Goal: Communication & Community: Answer question/provide support

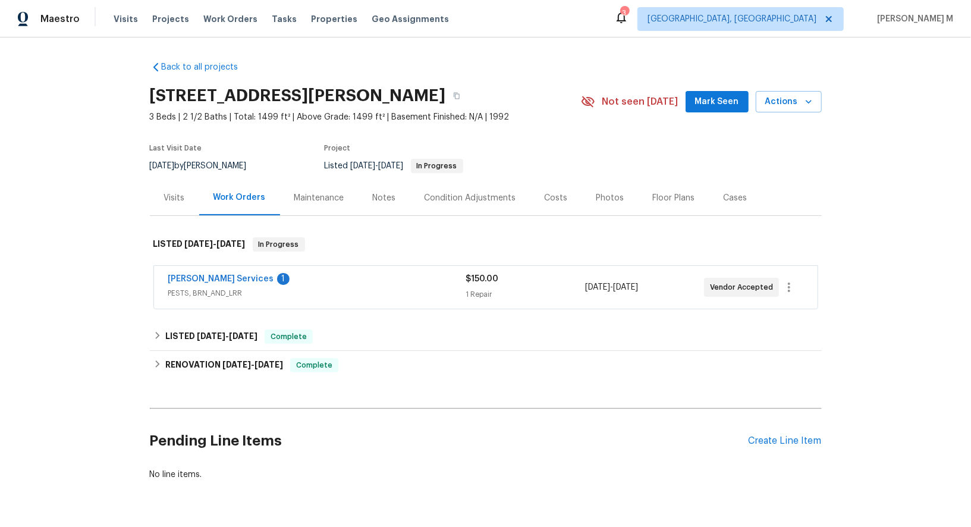
click at [202, 287] on span "PESTS, BRN_AND_LRR" at bounding box center [317, 293] width 298 height 12
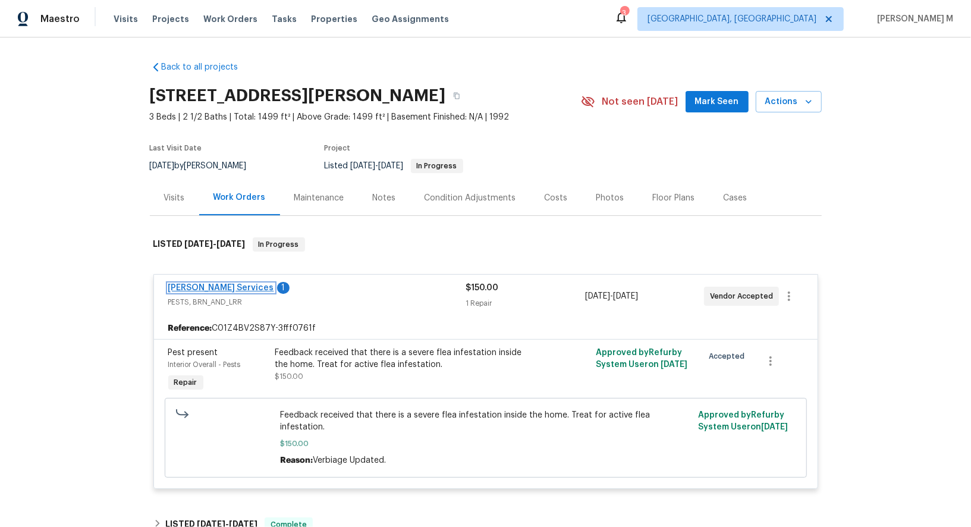
click at [193, 284] on link "Massey Services" at bounding box center [221, 288] width 106 height 8
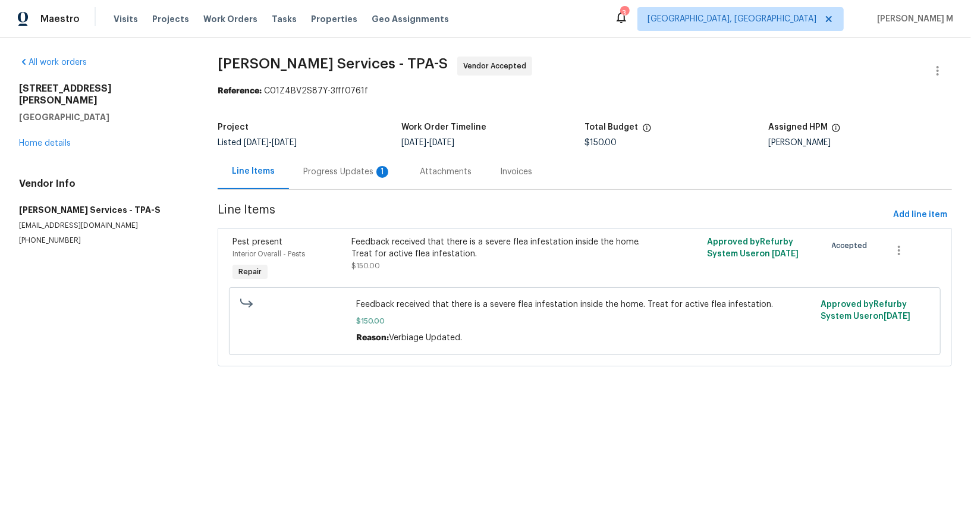
click at [278, 171] on div "Line Items" at bounding box center [253, 171] width 71 height 35
click at [339, 166] on div "Progress Updates 1" at bounding box center [347, 172] width 88 height 12
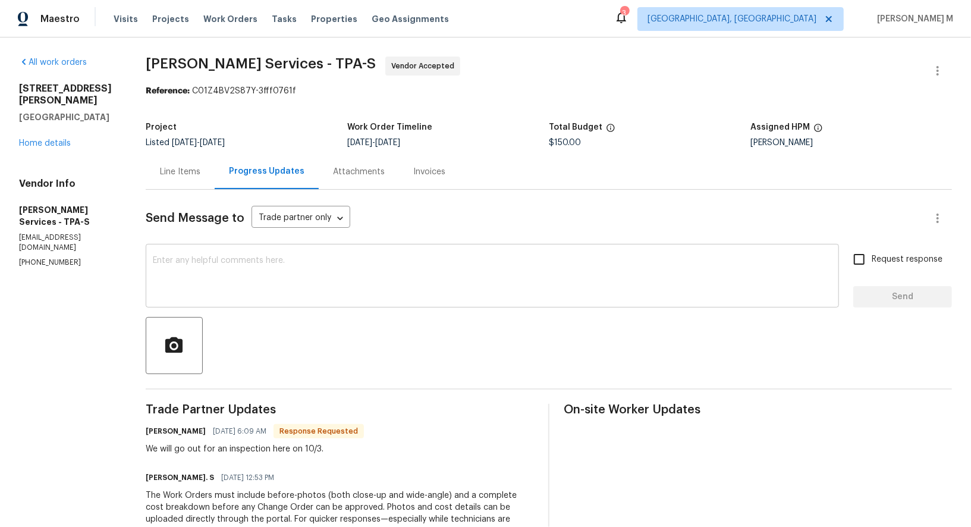
scroll to position [104, 0]
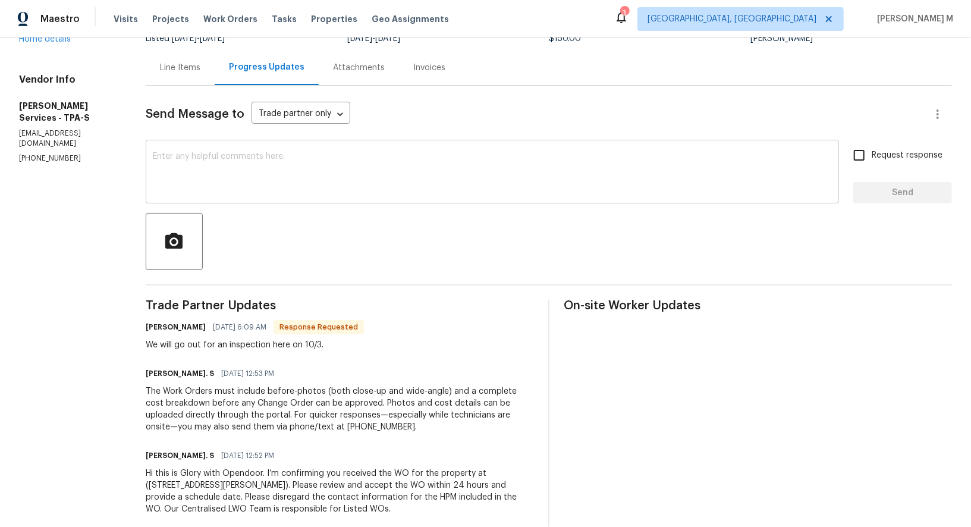
click at [306, 158] on textarea at bounding box center [492, 173] width 679 height 42
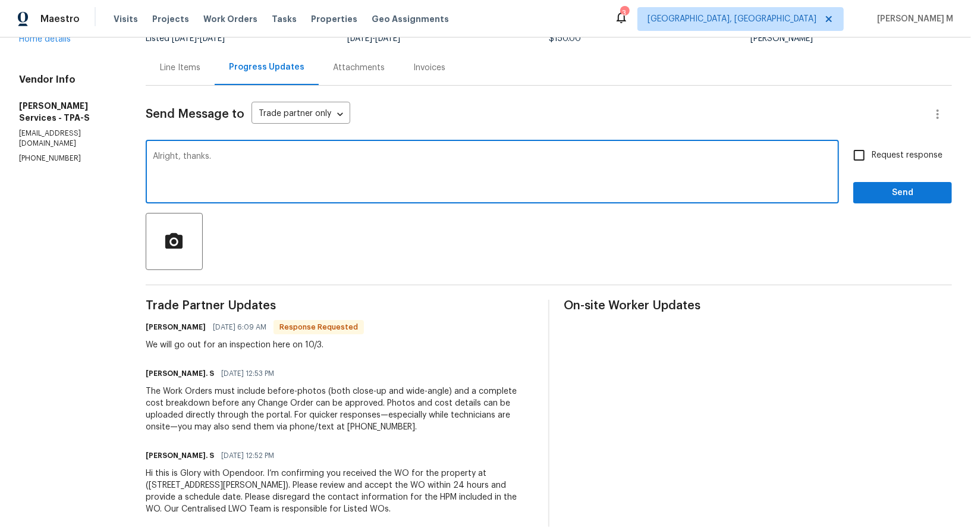
type textarea "Alright, thanks."
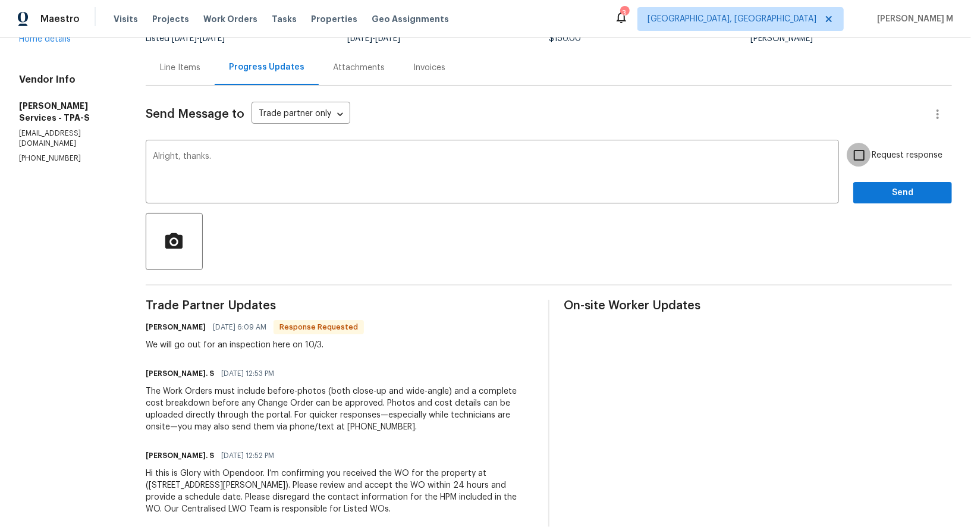
click at [871, 147] on input "Request response" at bounding box center [858, 155] width 25 height 25
checkbox input "true"
click at [878, 213] on div at bounding box center [549, 241] width 806 height 57
click at [879, 196] on div "Send Message to Trade partner only Trade partner only ​ Alright, thanks. x ​ Re…" at bounding box center [549, 307] width 806 height 443
click at [877, 162] on div "Request response Send" at bounding box center [902, 173] width 99 height 61
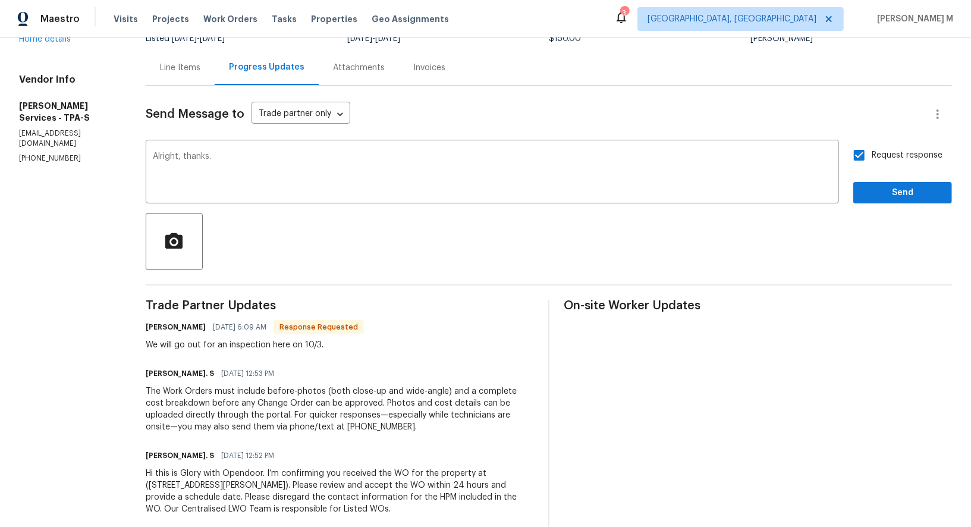
click at [924, 196] on div "Send Message to Trade partner only Trade partner only ​ Alright, thanks. x ​ Re…" at bounding box center [549, 307] width 806 height 443
click at [907, 193] on button "Send" at bounding box center [902, 193] width 99 height 22
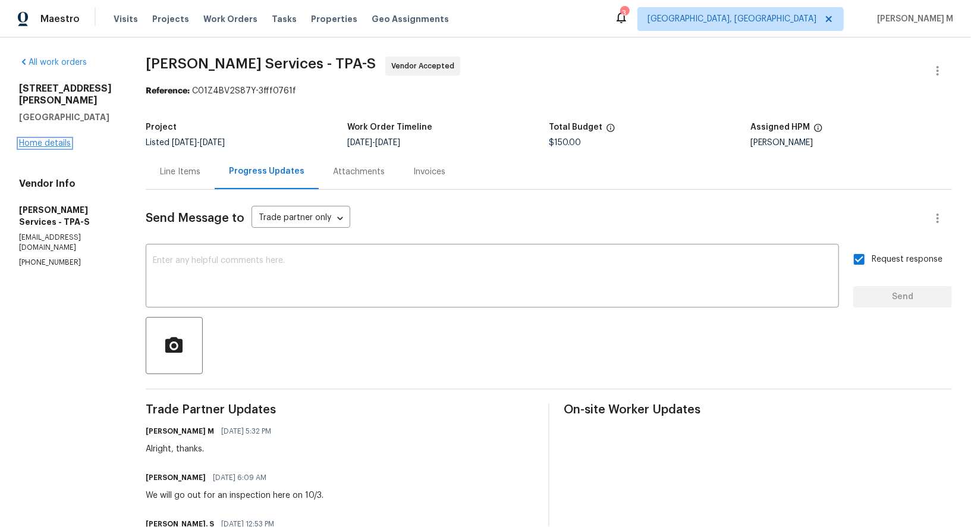
click at [42, 139] on link "Home details" at bounding box center [45, 143] width 52 height 8
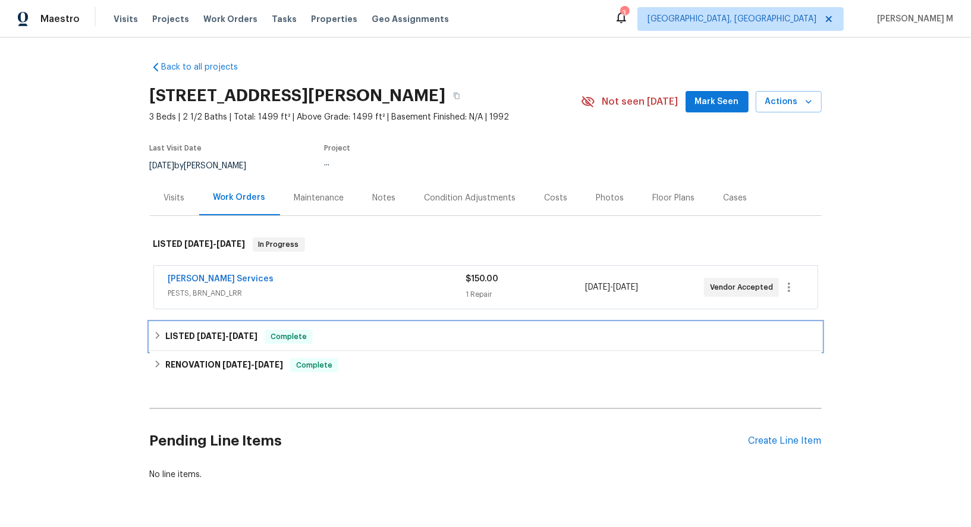
click at [190, 338] on div "LISTED 9/19/25 - 9/20/25 Complete" at bounding box center [486, 336] width 672 height 29
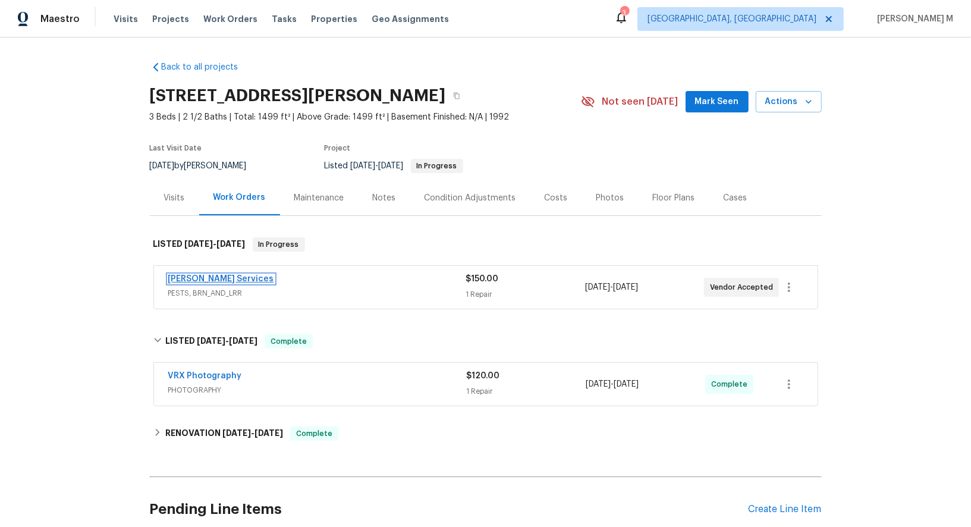
click at [189, 275] on link "Massey Services" at bounding box center [221, 279] width 106 height 8
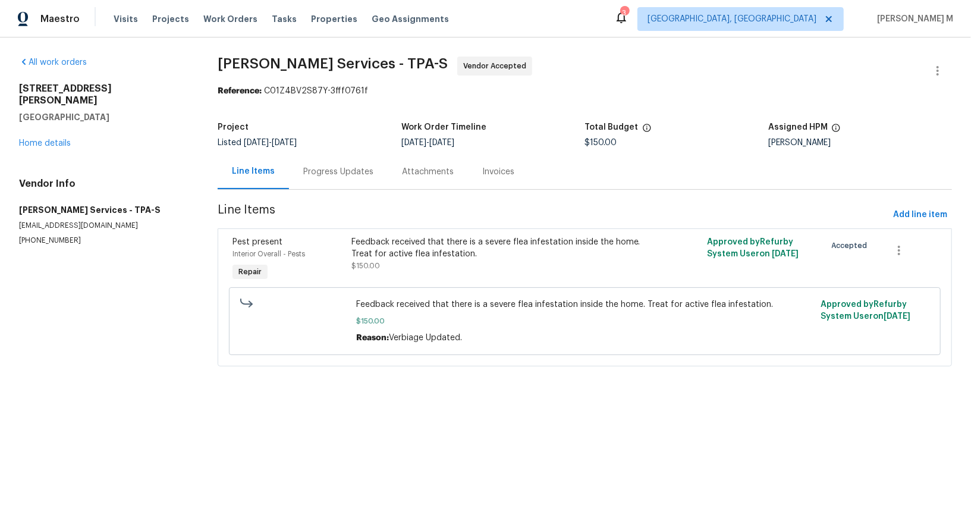
click at [314, 171] on div "Progress Updates" at bounding box center [338, 172] width 70 height 12
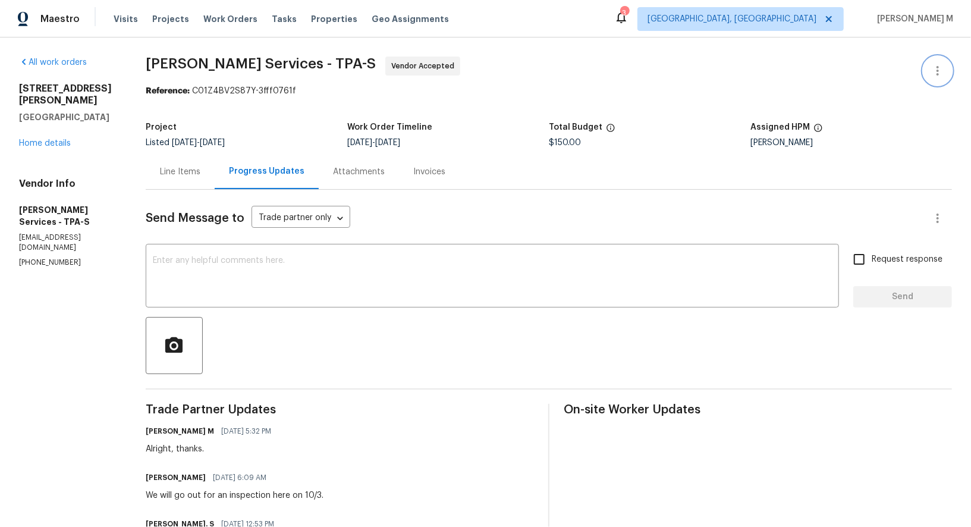
click at [938, 61] on button "button" at bounding box center [937, 70] width 29 height 29
click at [937, 68] on li "Edit" at bounding box center [905, 69] width 128 height 20
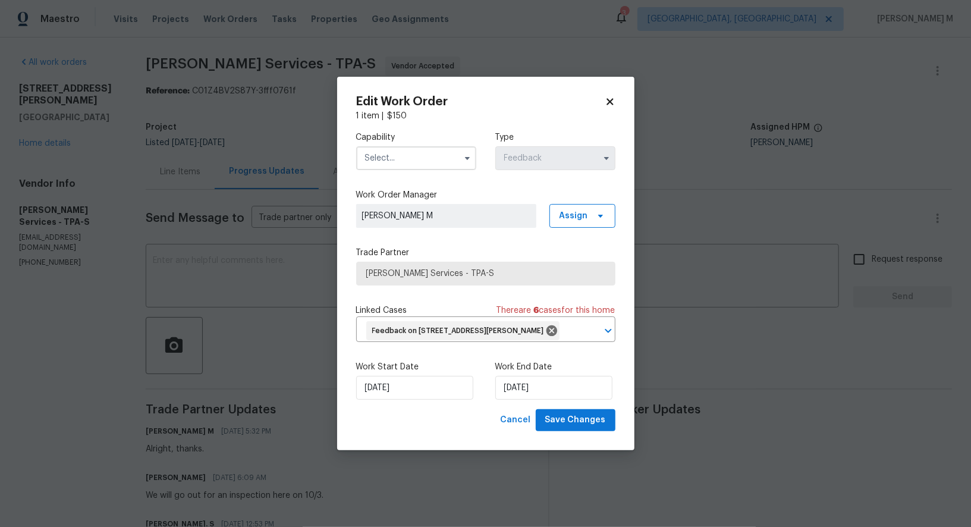
click at [395, 161] on input "text" at bounding box center [416, 158] width 120 height 24
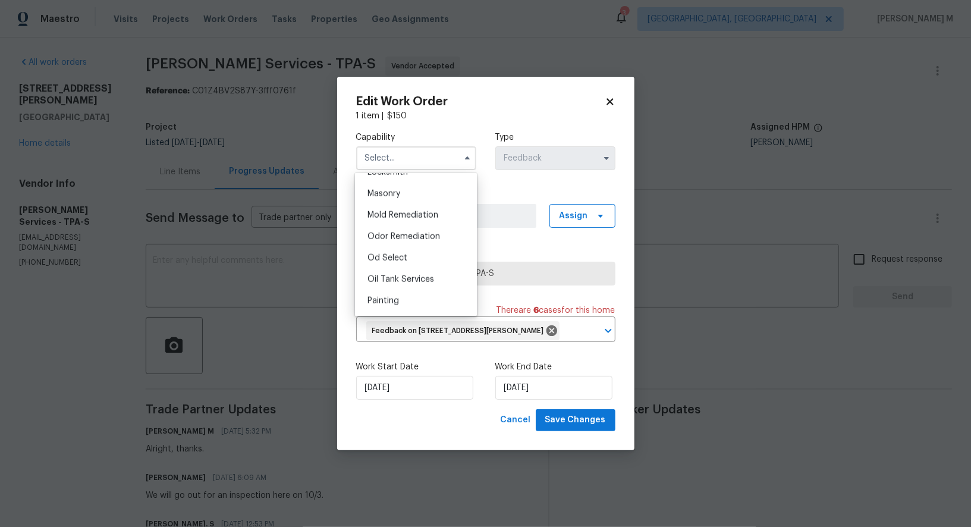
scroll to position [952, 0]
click at [387, 244] on div "Pests" at bounding box center [416, 254] width 116 height 21
type input "Pests"
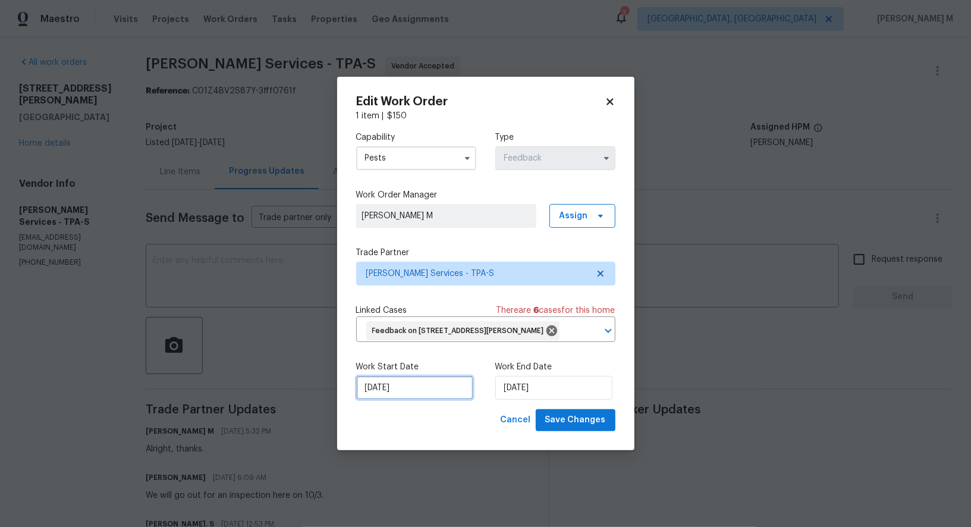
click at [411, 391] on input "01/10/2025" at bounding box center [414, 388] width 117 height 24
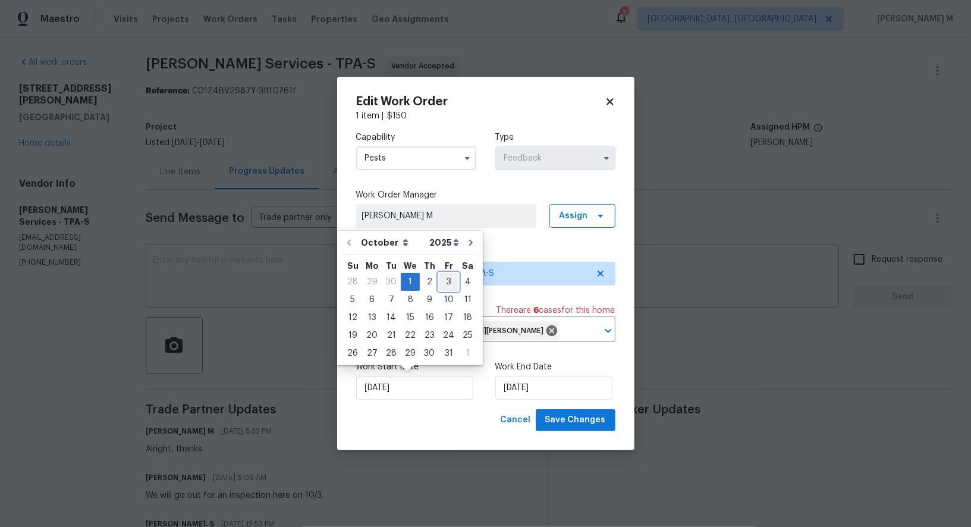
click at [443, 281] on div "3" at bounding box center [449, 281] width 20 height 17
type input "03/10/2025"
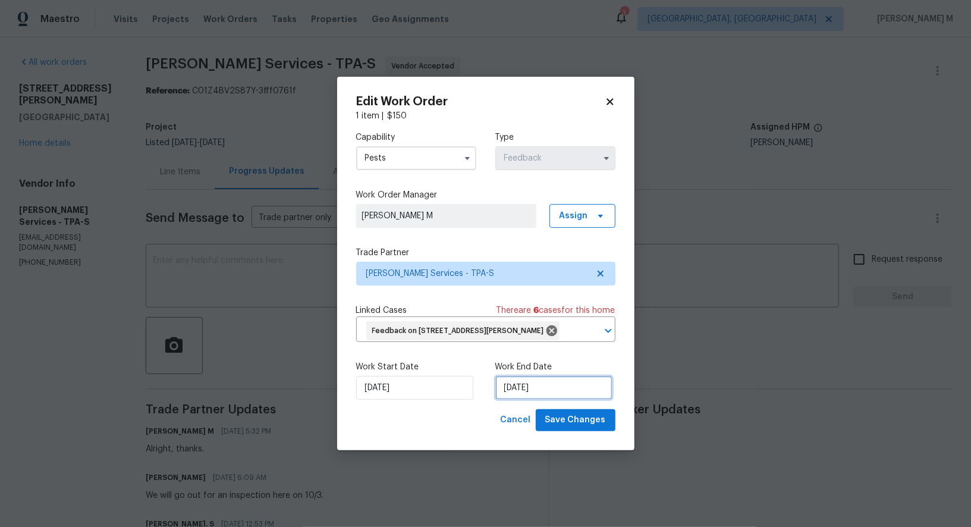
click at [524, 393] on input "03/10/2025" at bounding box center [553, 388] width 117 height 24
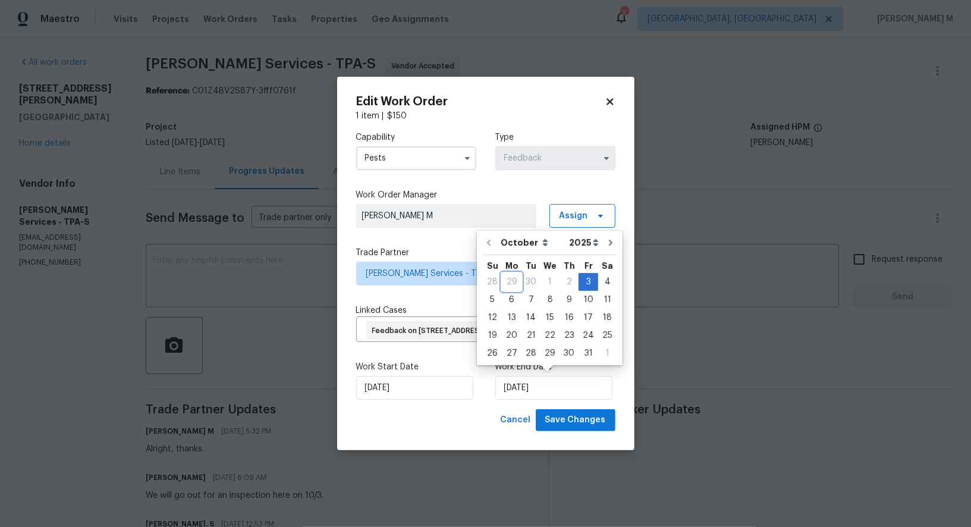
click at [505, 289] on div "29" at bounding box center [512, 281] width 20 height 17
click at [505, 300] on div "6" at bounding box center [512, 299] width 20 height 17
type input "06/10/2025"
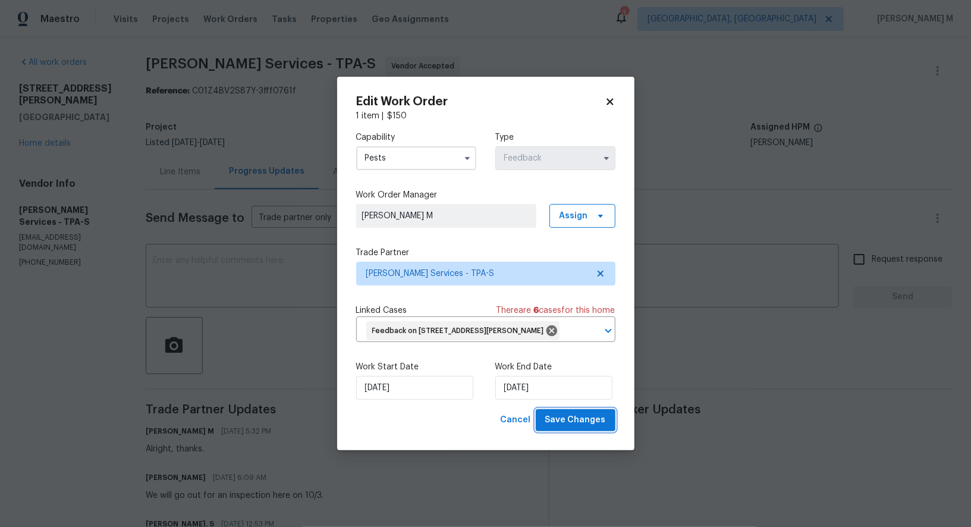
click at [584, 420] on span "Save Changes" at bounding box center [575, 420] width 61 height 15
click at [734, 369] on body "Maestro Visits Projects Work Orders Tasks Properties Geo Assignments 3 Detroit,…" at bounding box center [485, 263] width 971 height 527
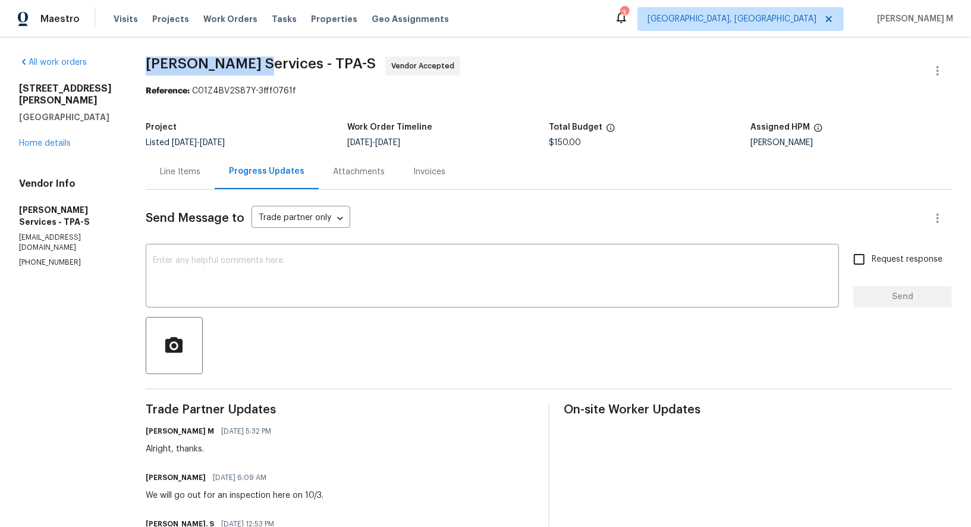
drag, startPoint x: 168, startPoint y: 66, endPoint x: 270, endPoint y: 66, distance: 101.6
click at [270, 66] on span "Massey Services - TPA-S" at bounding box center [261, 63] width 230 height 14
copy span "Massey Services"
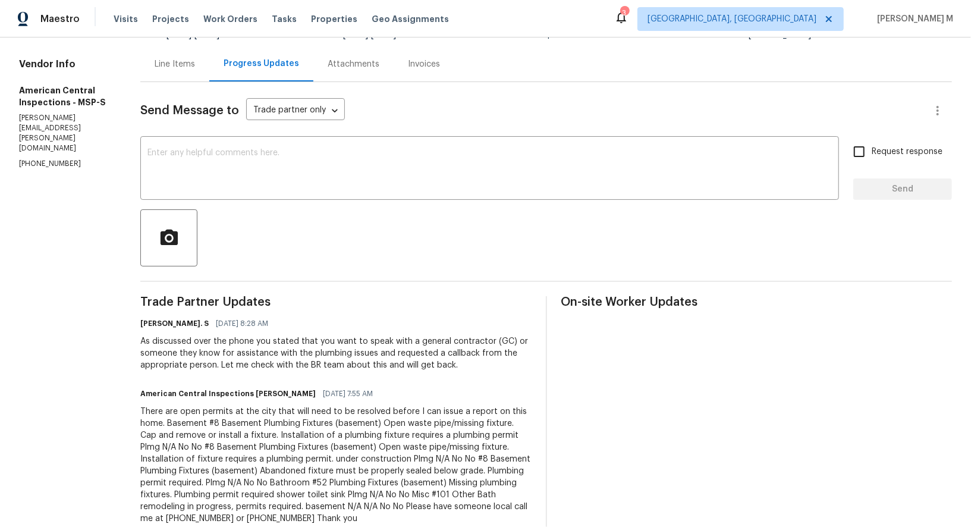
scroll to position [121, 0]
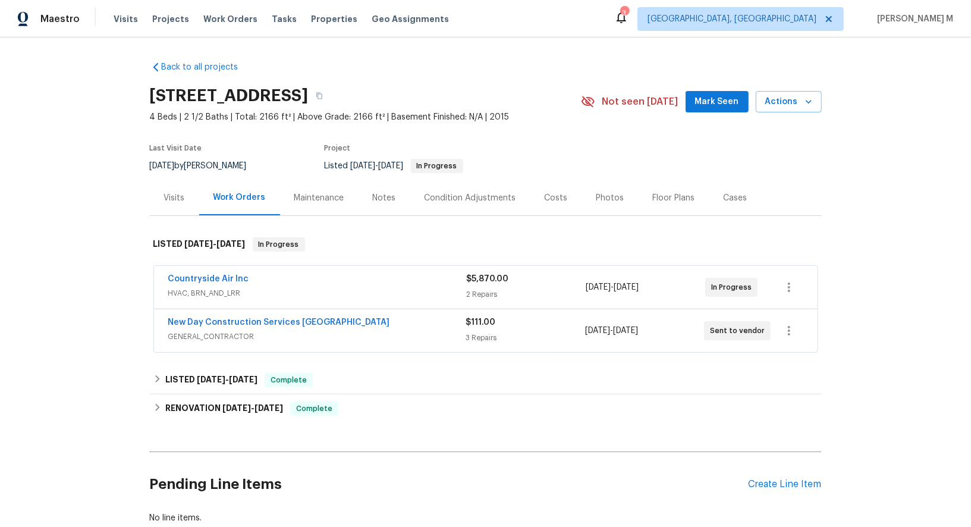
click at [203, 287] on span "HVAC, BRN_AND_LRR" at bounding box center [317, 293] width 298 height 12
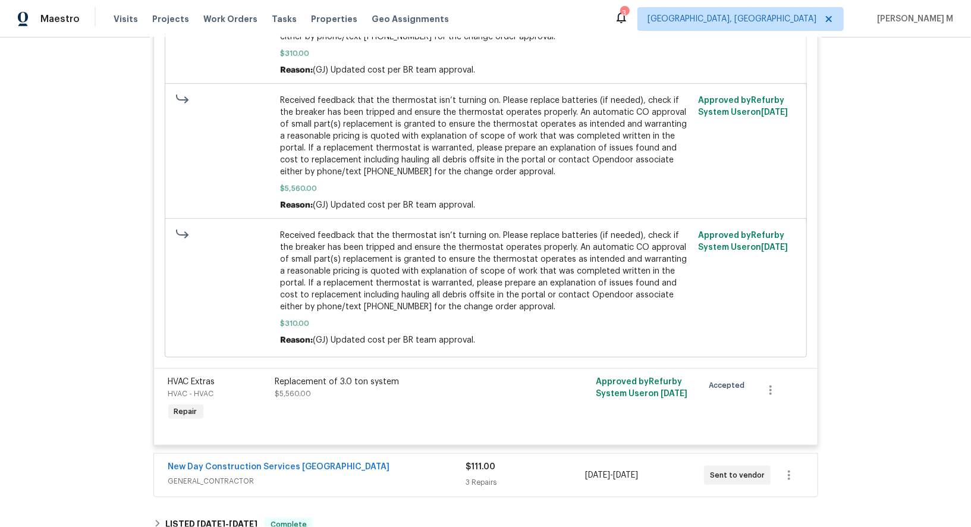
scroll to position [638, 0]
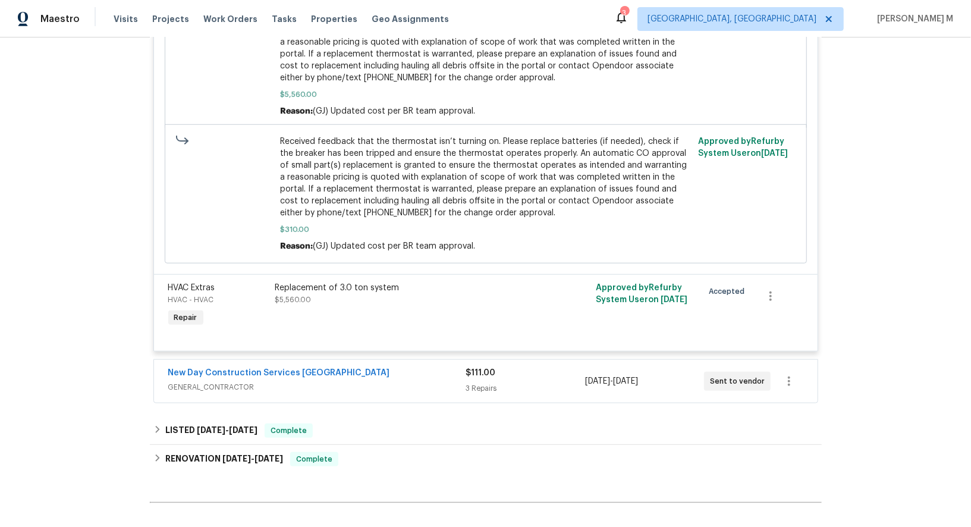
click at [251, 381] on span "GENERAL_CONTRACTOR" at bounding box center [317, 387] width 298 height 12
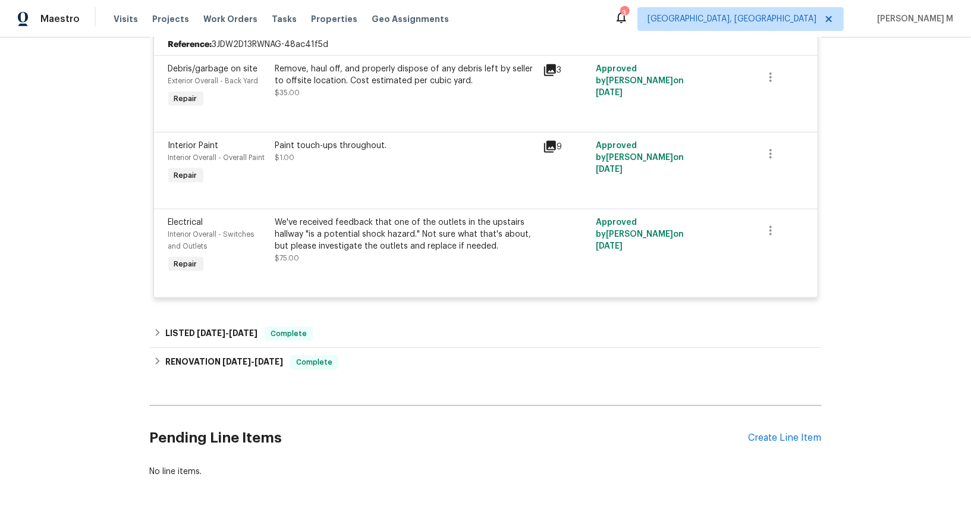
scroll to position [836, 0]
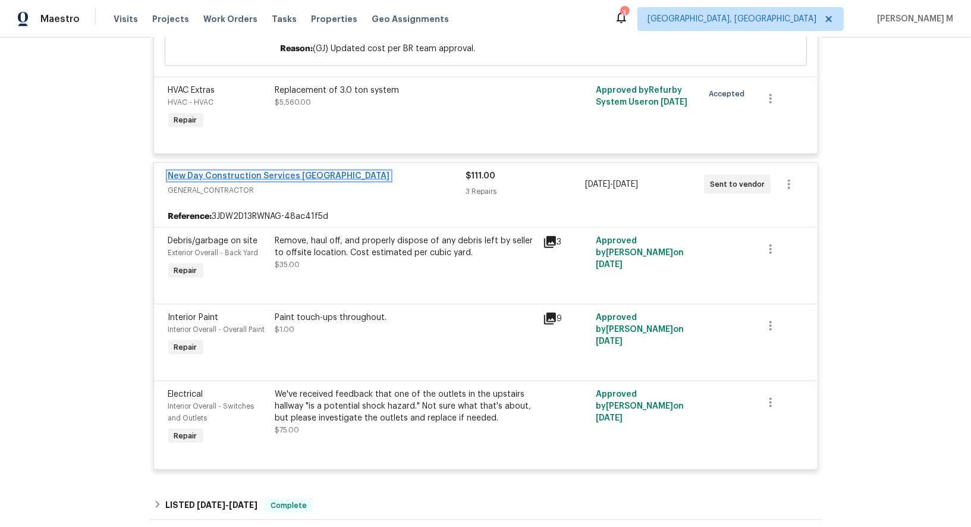
click at [257, 172] on link "New Day Construction Services [GEOGRAPHIC_DATA]" at bounding box center [279, 176] width 222 height 8
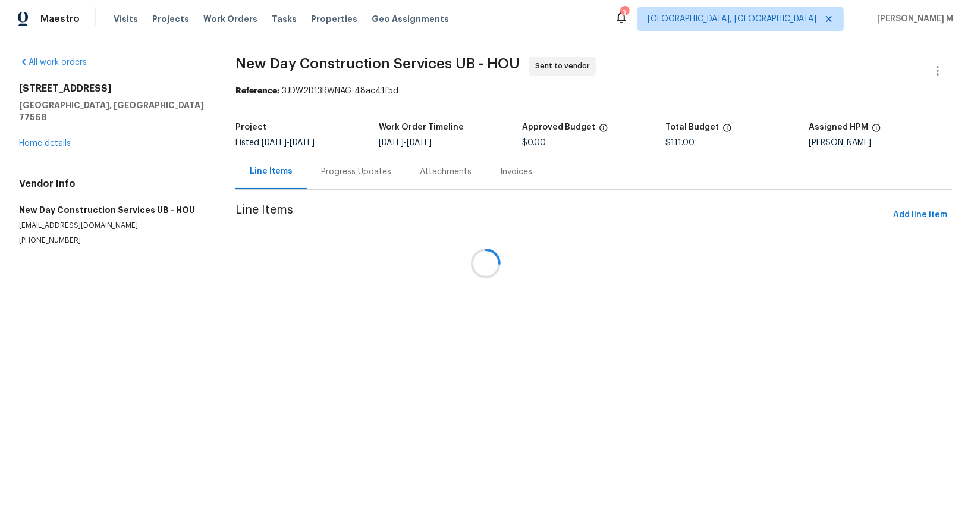
click at [324, 178] on div at bounding box center [485, 263] width 971 height 527
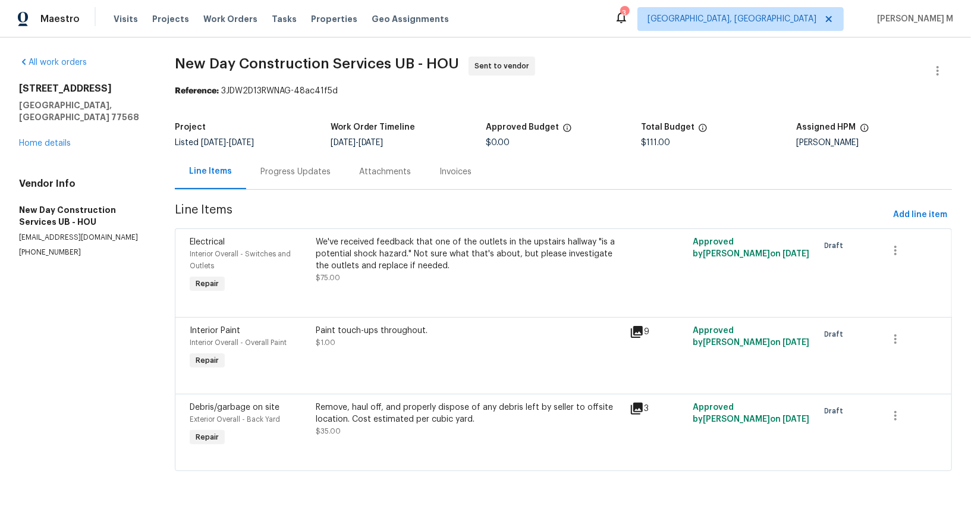
click at [324, 178] on div "Progress Updates" at bounding box center [295, 171] width 99 height 35
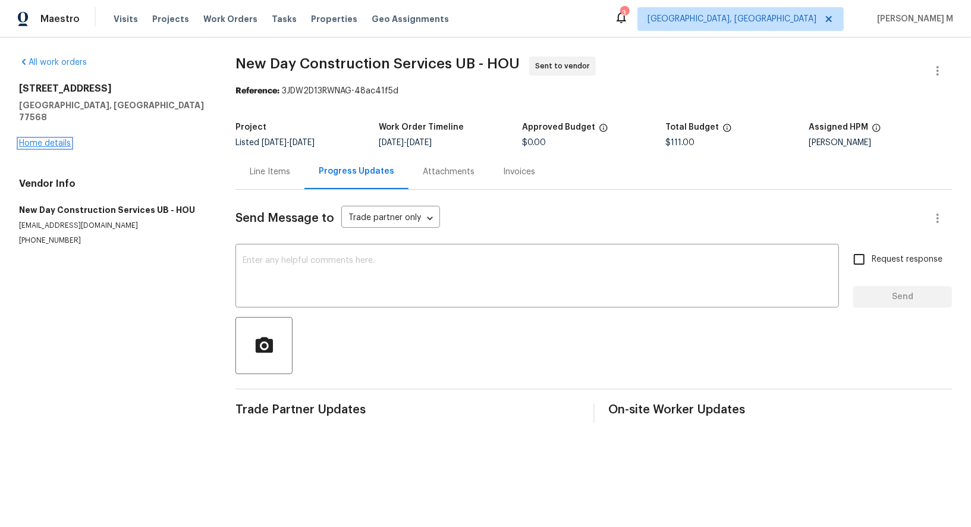
click at [49, 139] on link "Home details" at bounding box center [45, 143] width 52 height 8
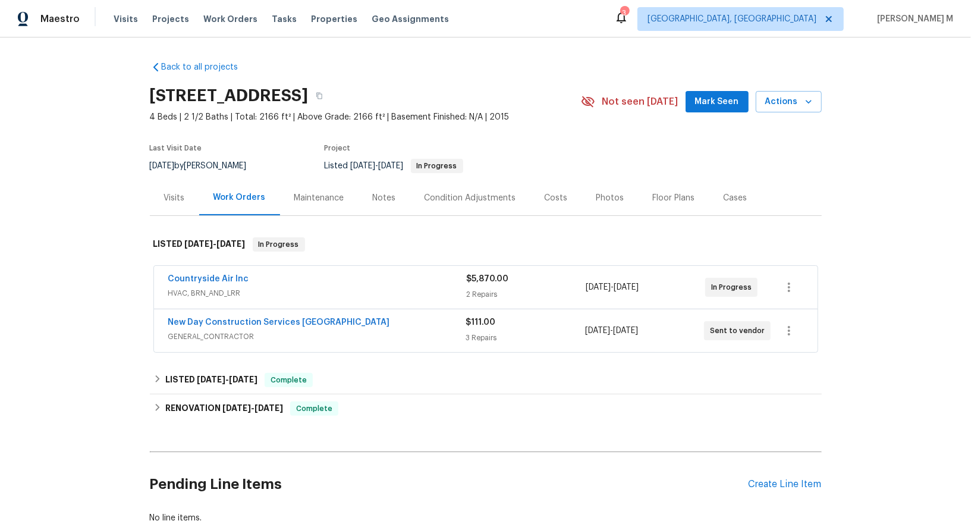
click at [218, 266] on div "Countryside Air Inc HVAC, BRN_AND_LRR $5,870.00 2 Repairs [DATE] - [DATE] In Pr…" at bounding box center [485, 287] width 663 height 43
click at [216, 275] on link "Countryside Air Inc" at bounding box center [208, 279] width 81 height 8
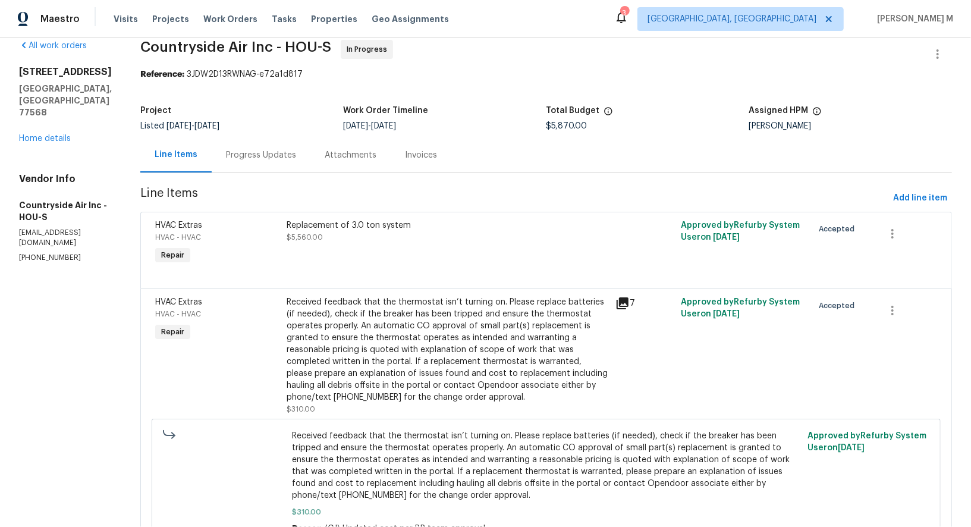
scroll to position [4, 0]
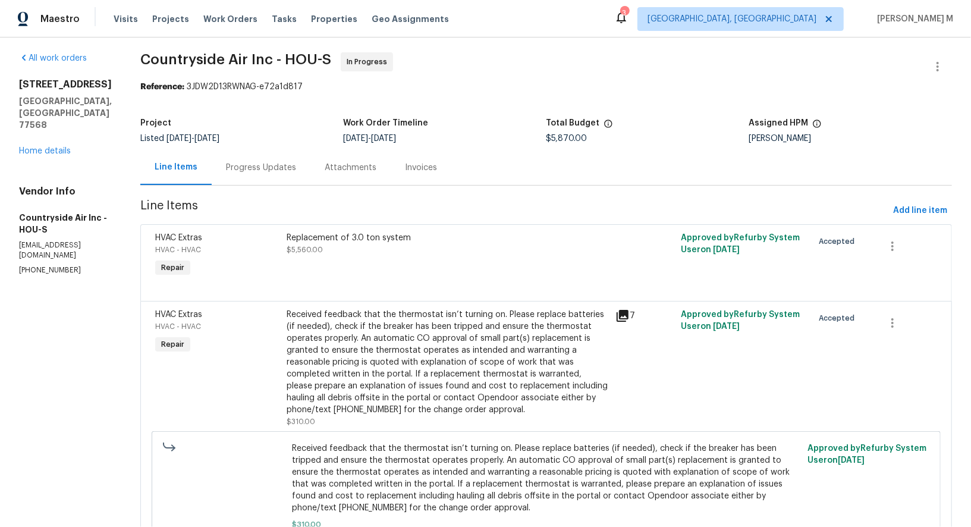
click at [255, 169] on div "Progress Updates" at bounding box center [261, 167] width 99 height 35
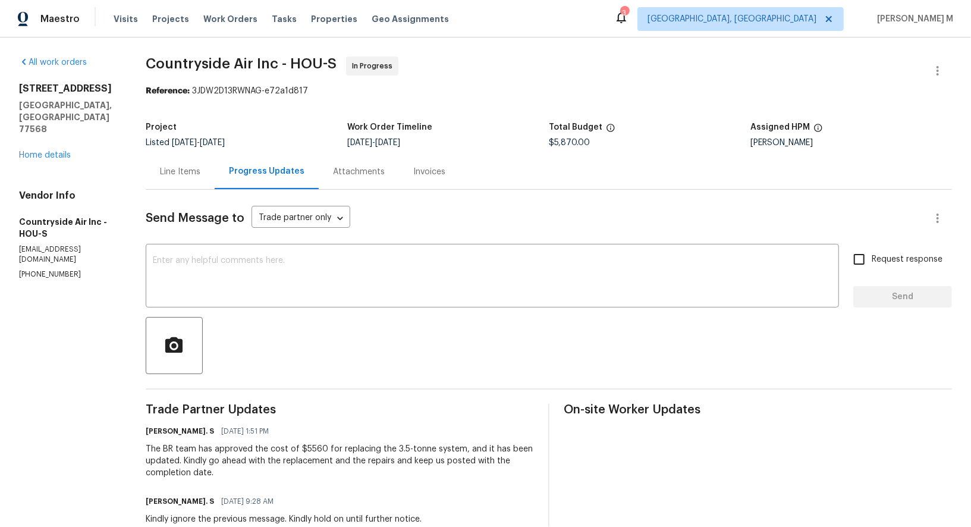
scroll to position [16, 0]
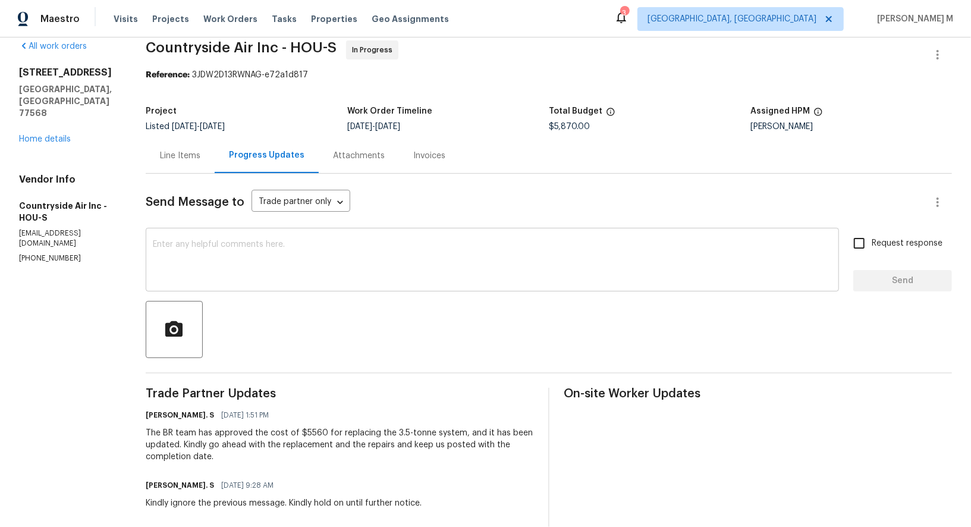
click at [329, 271] on textarea at bounding box center [492, 261] width 679 height 42
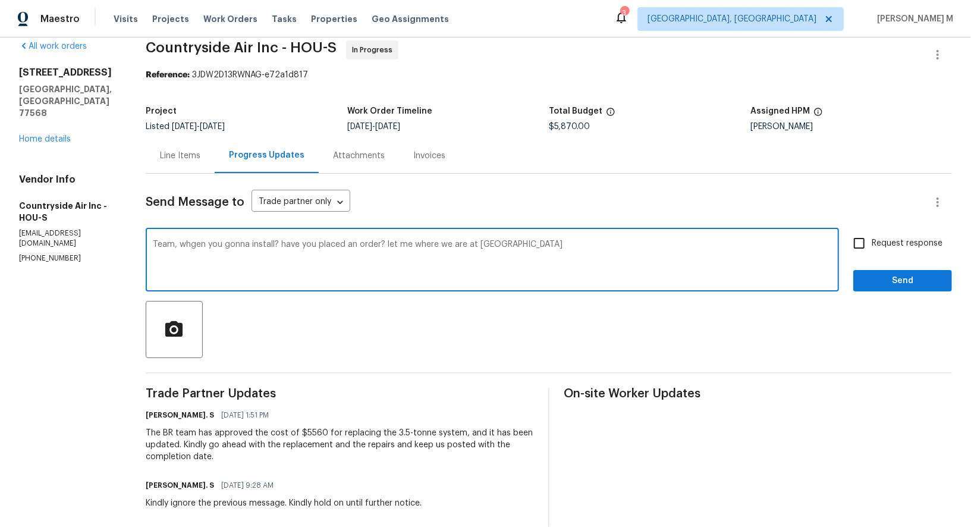
type textarea "Team, whgen you gonna install? have you placed an order? let me where we are at…"
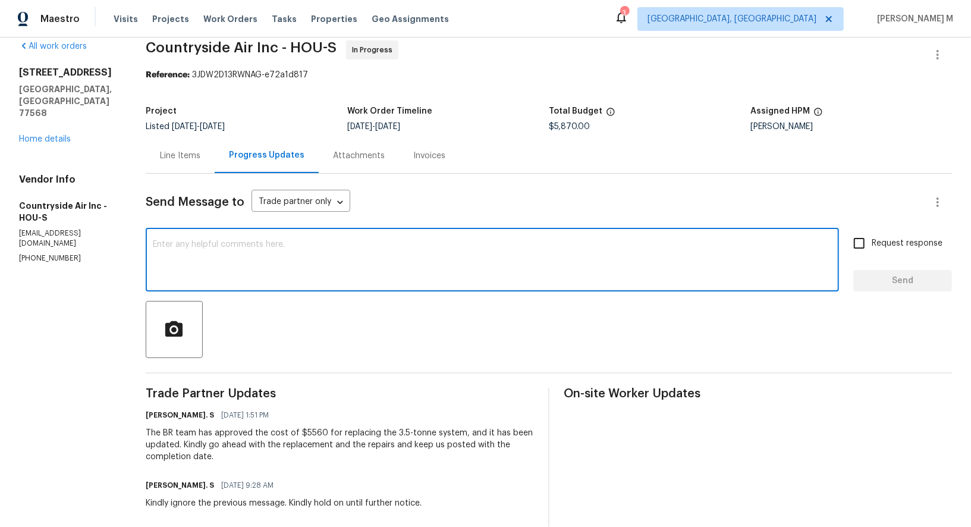
click at [420, 253] on textarea at bounding box center [492, 261] width 679 height 42
paste textarea "Team, when are you planning to install? Did we get the order placed yet? Lemme …"
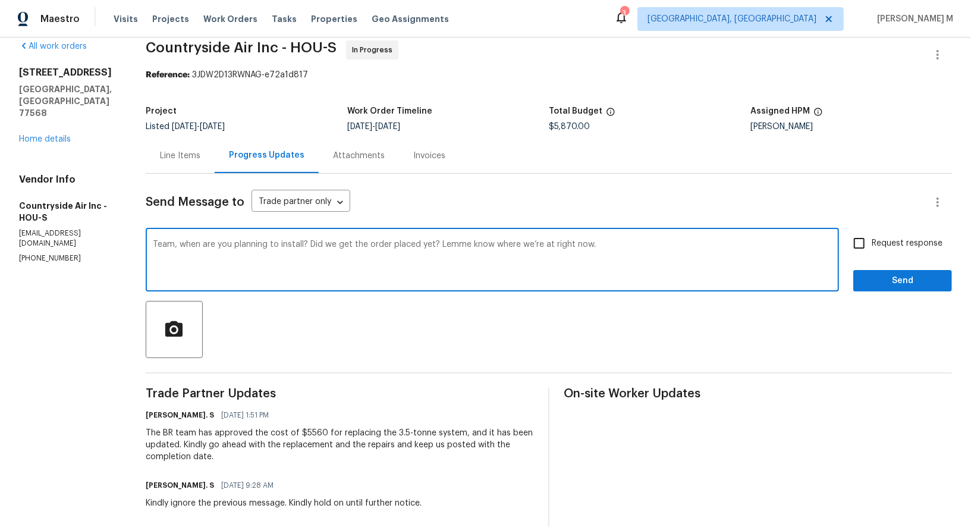
type textarea "Team, when are you planning to install? Did we get the order placed yet? Lemme …"
click at [924, 240] on label "Request response" at bounding box center [894, 243] width 96 height 25
click at [871, 240] on input "Request response" at bounding box center [858, 243] width 25 height 25
checkbox input "true"
click at [433, 240] on textarea "Team, when are you planning to install? Did we get the order placed yet? Lemme …" at bounding box center [492, 261] width 679 height 42
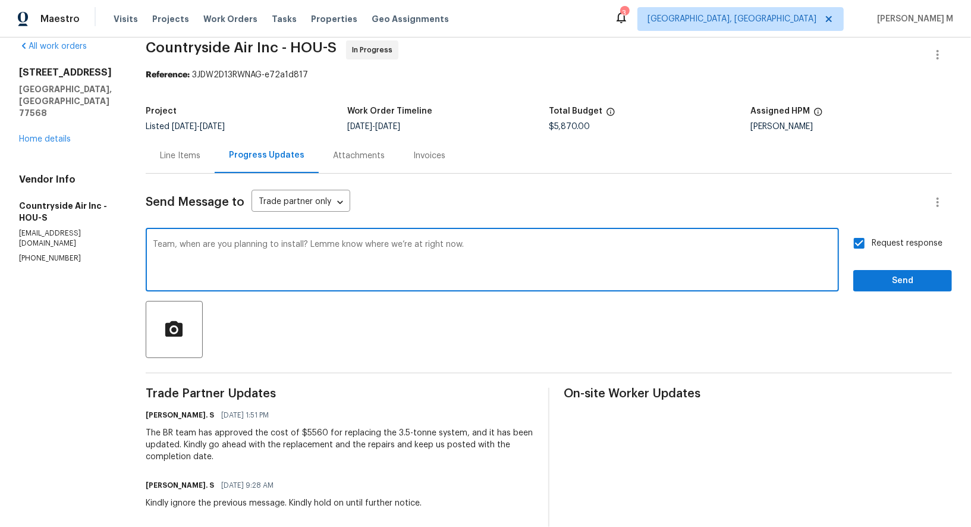
type textarea "Team, when are you planning to install? Lemme know where we’re at right now."
click at [905, 275] on span "Send" at bounding box center [902, 280] width 80 height 15
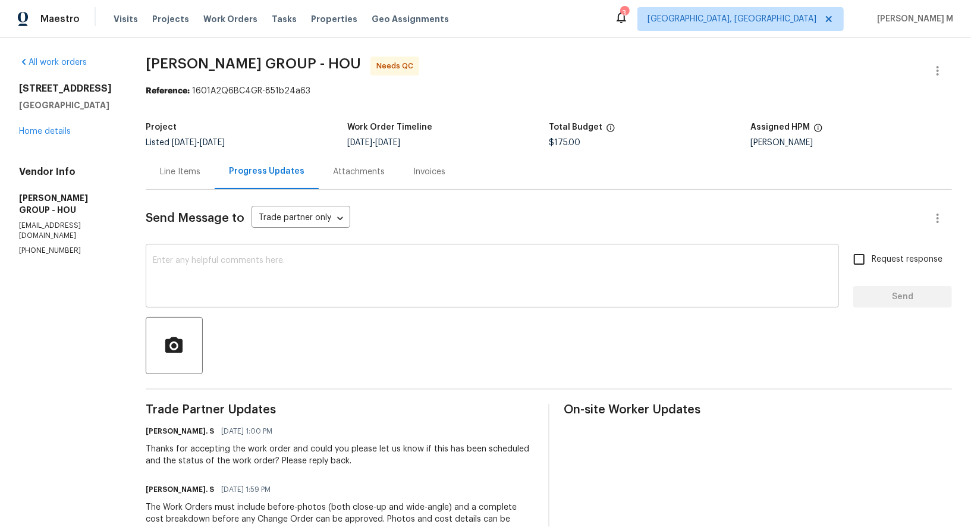
scroll to position [116, 0]
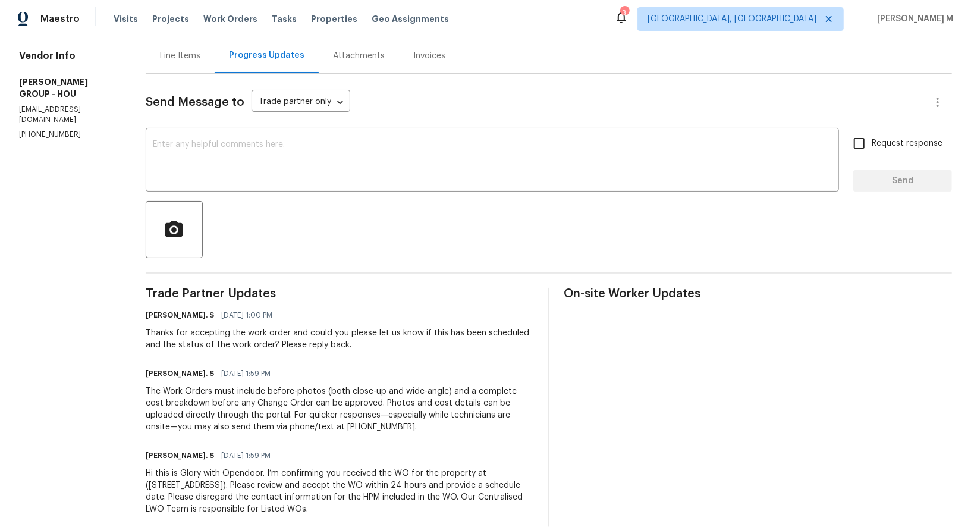
click at [187, 66] on div "Line Items" at bounding box center [180, 55] width 69 height 35
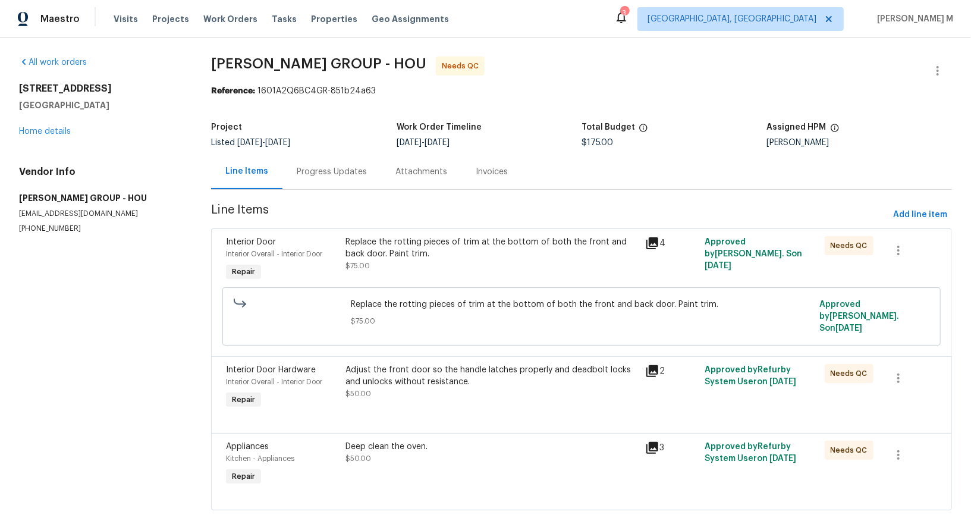
click at [303, 174] on div "Progress Updates" at bounding box center [331, 171] width 99 height 35
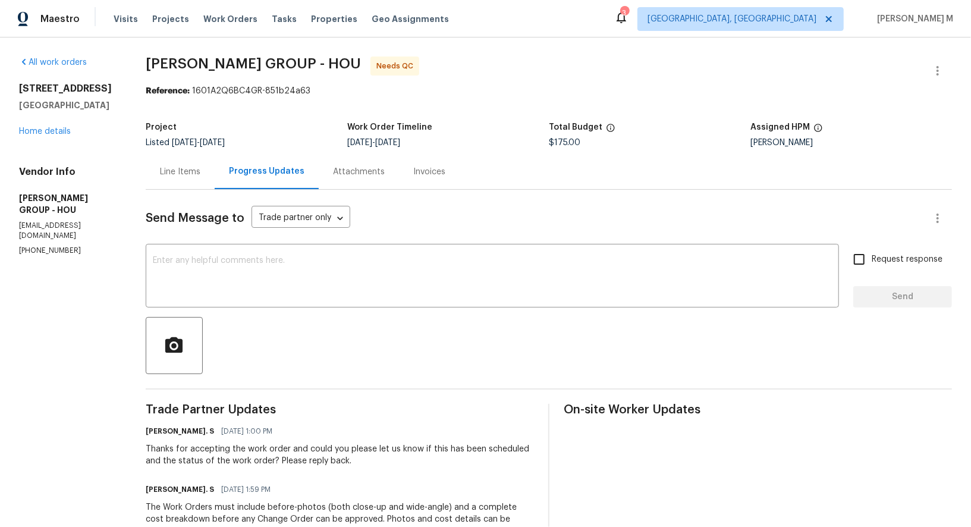
click at [186, 173] on div "Line Items" at bounding box center [180, 171] width 69 height 35
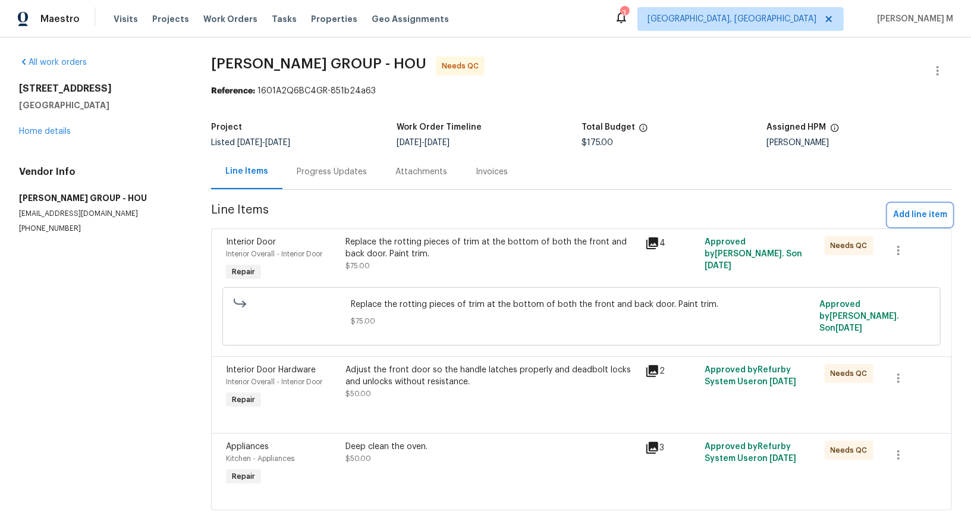
click at [906, 207] on span "Add line item" at bounding box center [920, 214] width 54 height 15
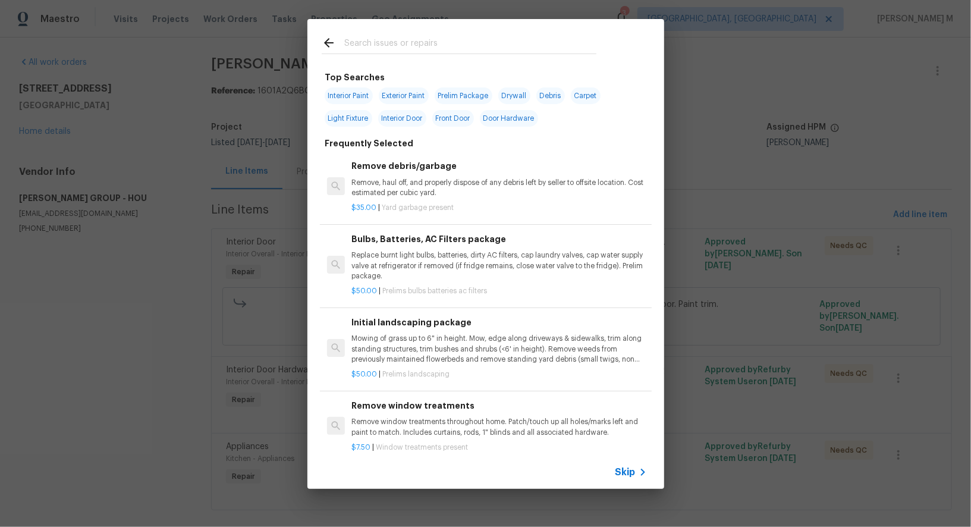
click at [480, 198] on div "$35.00 | Yard garbage present" at bounding box center [498, 205] width 295 height 15
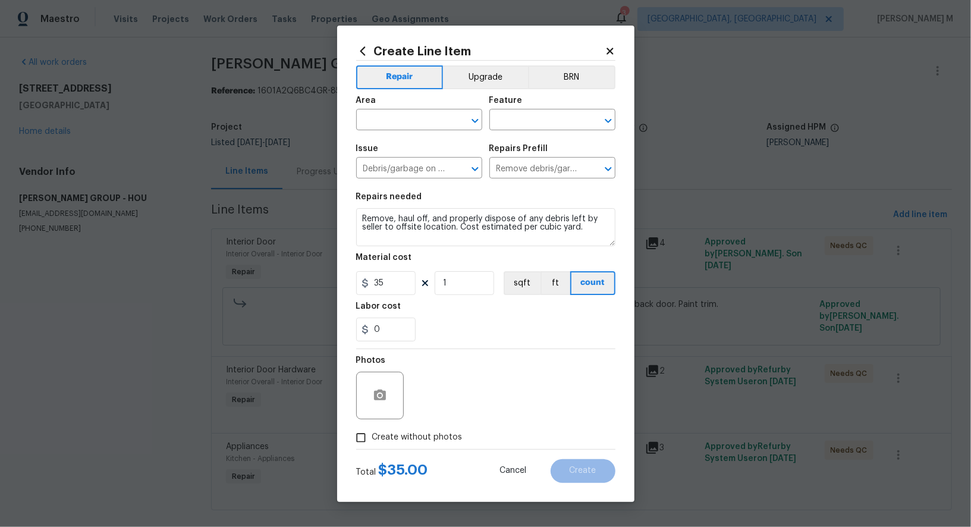
click at [417, 136] on span "Area ​" at bounding box center [419, 113] width 126 height 48
click at [417, 130] on input "text" at bounding box center [402, 121] width 93 height 18
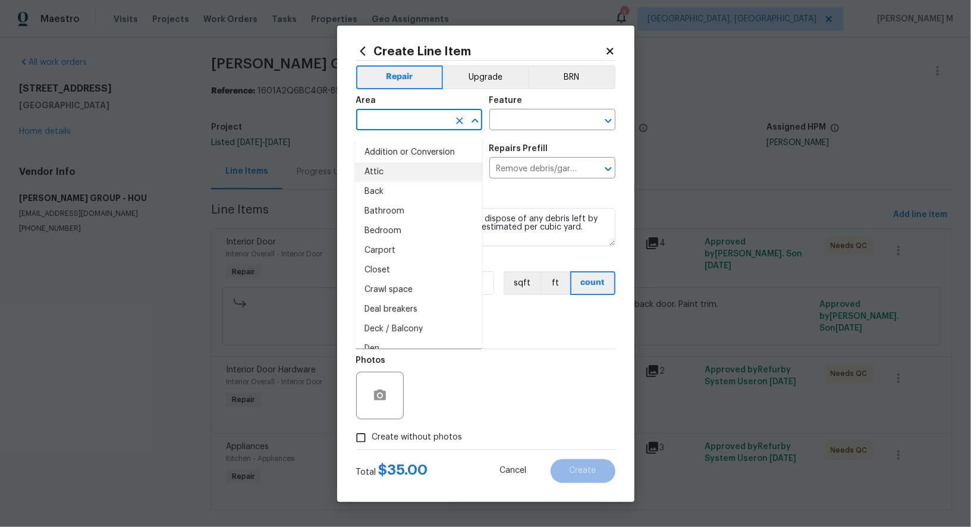
click at [417, 169] on li "Attic" at bounding box center [418, 172] width 127 height 20
type input "Attic"
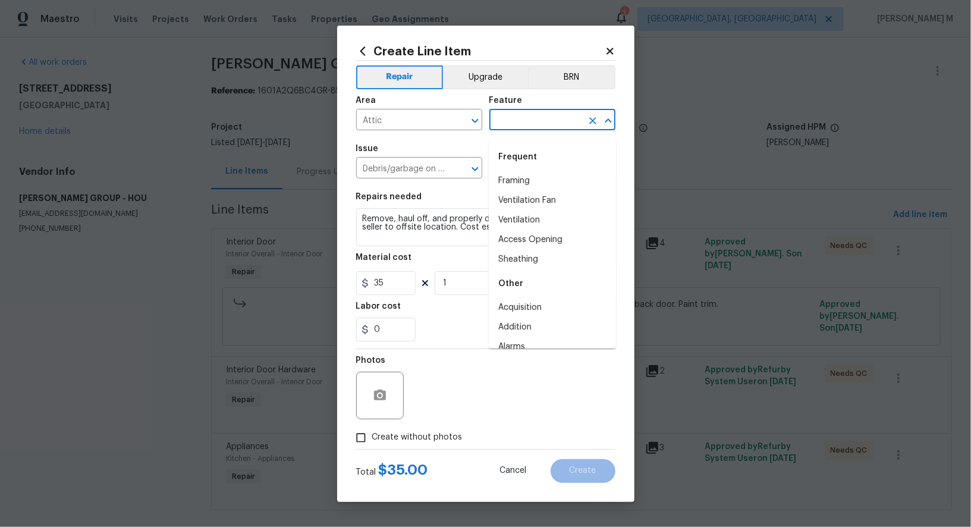
click at [558, 127] on input "text" at bounding box center [535, 121] width 93 height 18
click at [536, 173] on li "Framing" at bounding box center [552, 181] width 127 height 20
type input "Framing"
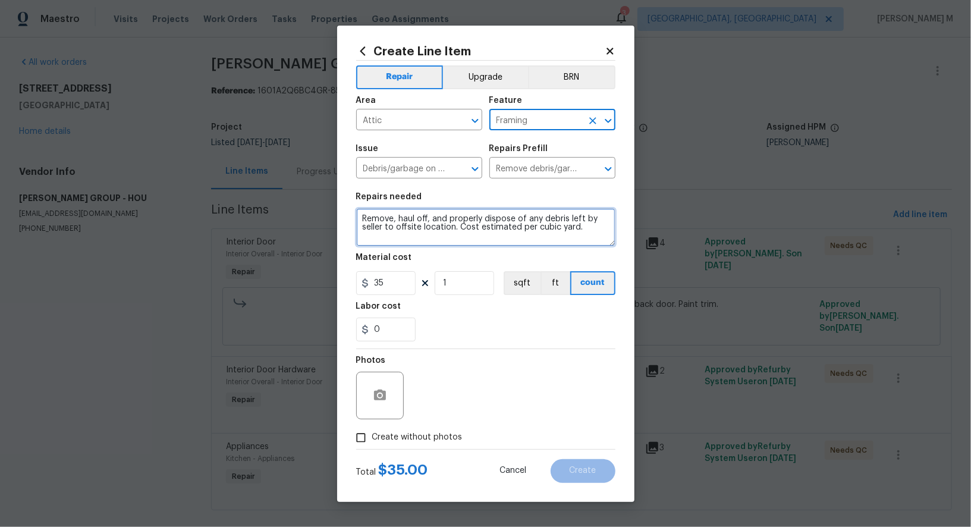
click at [459, 220] on textarea "Remove, haul off, and properly dispose of any debris left by seller to offsite …" at bounding box center [485, 227] width 259 height 38
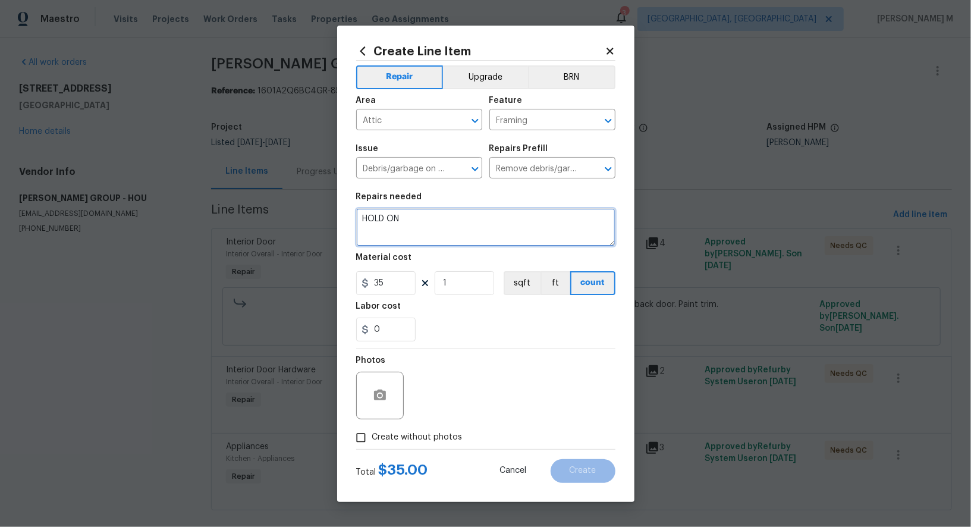
type textarea "HOLD ON"
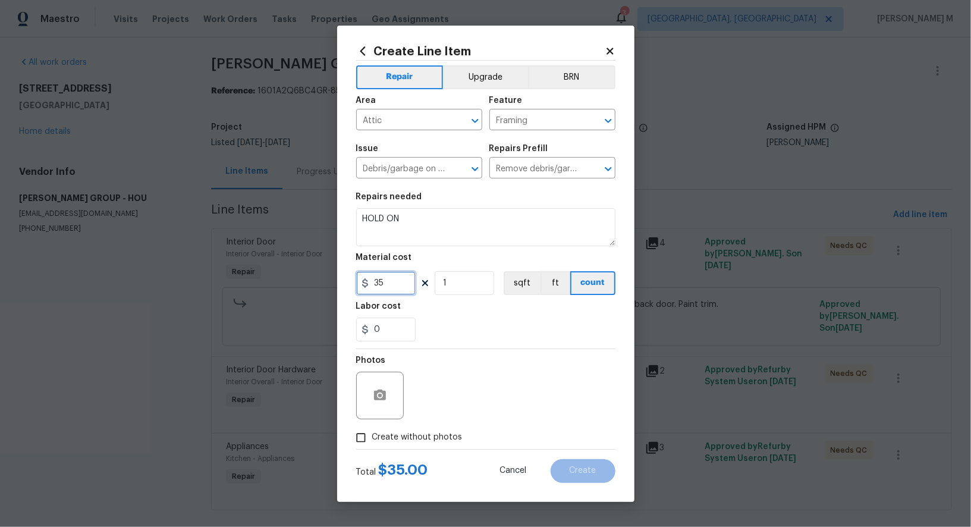
click at [389, 293] on input "35" at bounding box center [385, 283] width 59 height 24
type input "1"
click at [401, 440] on label "Create without photos" at bounding box center [406, 437] width 113 height 23
click at [372, 440] on input "Create without photos" at bounding box center [361, 437] width 23 height 23
checkbox input "true"
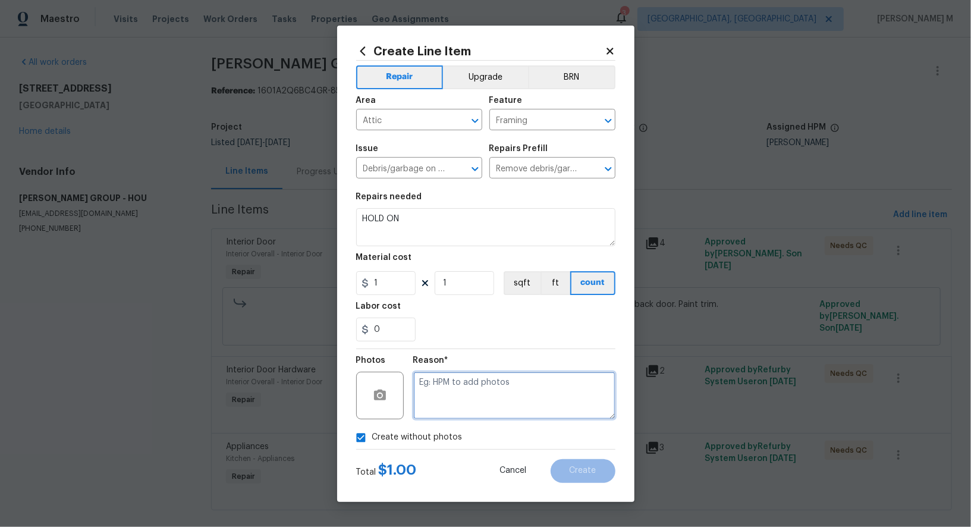
click at [452, 389] on textarea at bounding box center [514, 396] width 202 height 48
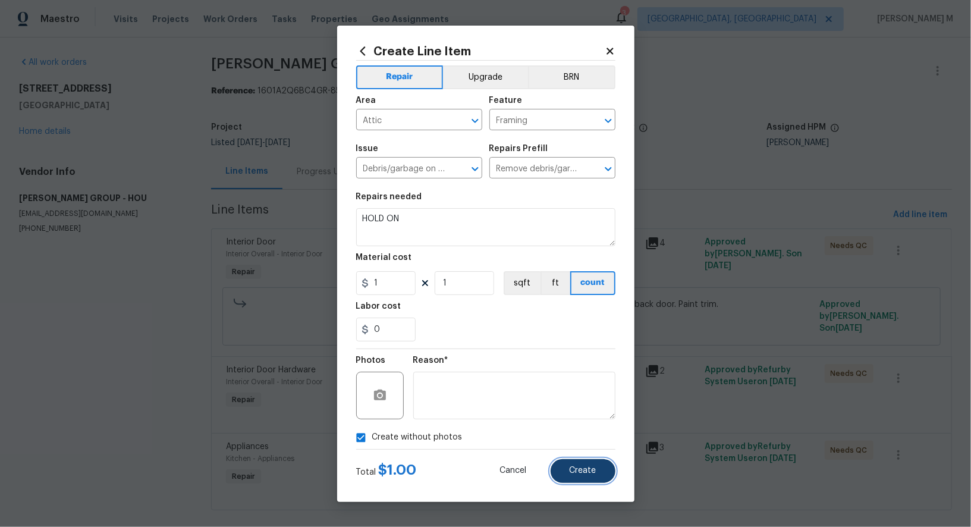
click at [591, 469] on button "Create" at bounding box center [582, 471] width 65 height 24
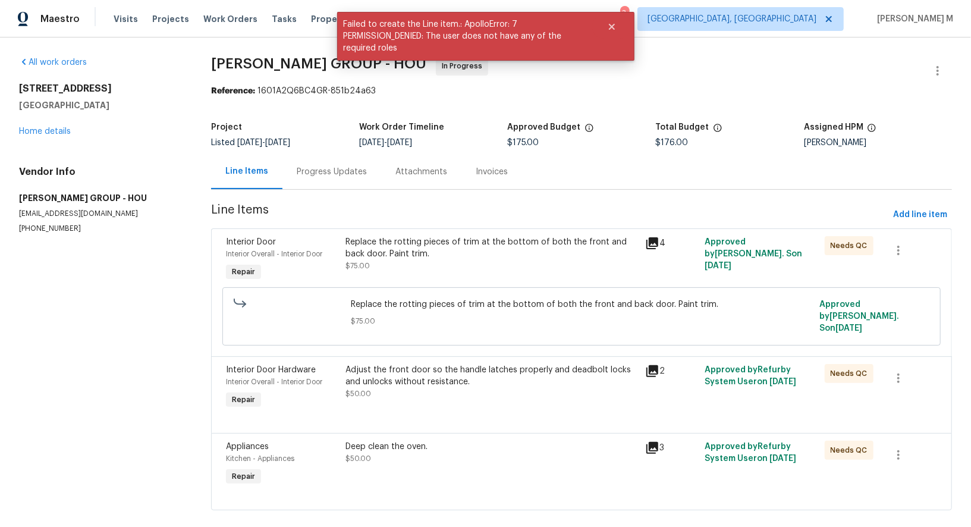
click at [314, 168] on div "Progress Updates" at bounding box center [332, 172] width 70 height 12
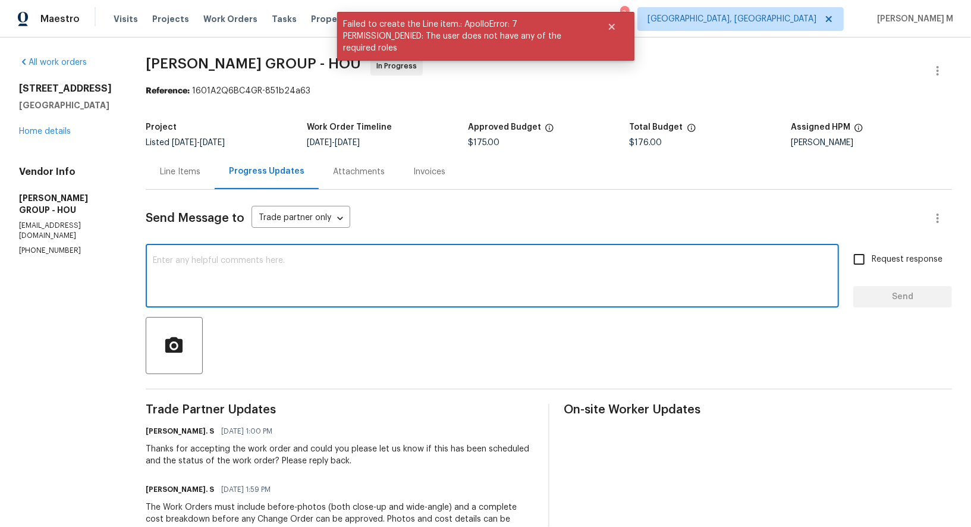
click at [496, 256] on textarea at bounding box center [492, 277] width 679 height 42
click at [341, 276] on textarea at bounding box center [492, 277] width 679 height 42
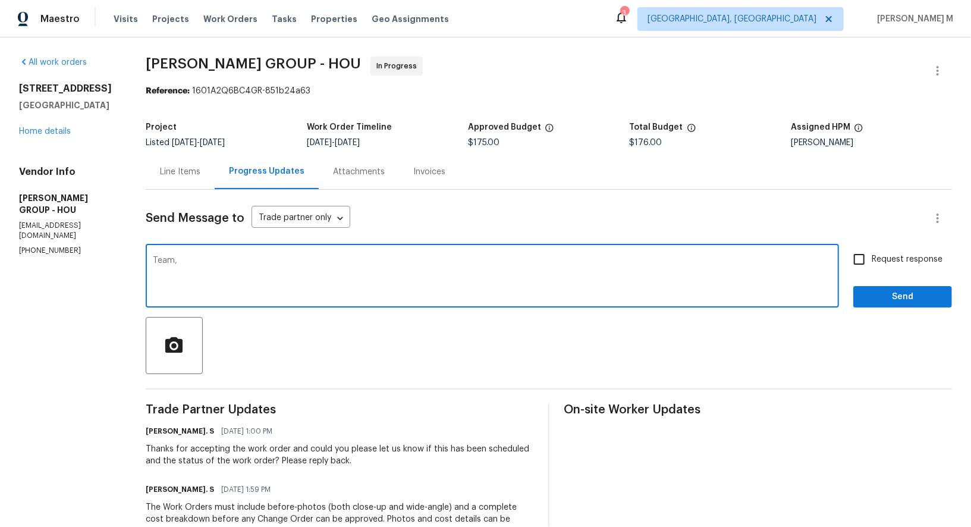
paste textarea "Tony, could you confirm the total cost on this one please?"
click at [197, 256] on textarea "Team, Tony, could you confirm the total cost on this one please?" at bounding box center [492, 277] width 679 height 42
click at [344, 256] on textarea "Team, could you confirm the total cost on this one please?" at bounding box center [492, 277] width 679 height 42
type textarea "Team, could you confirm the total cost, please?"
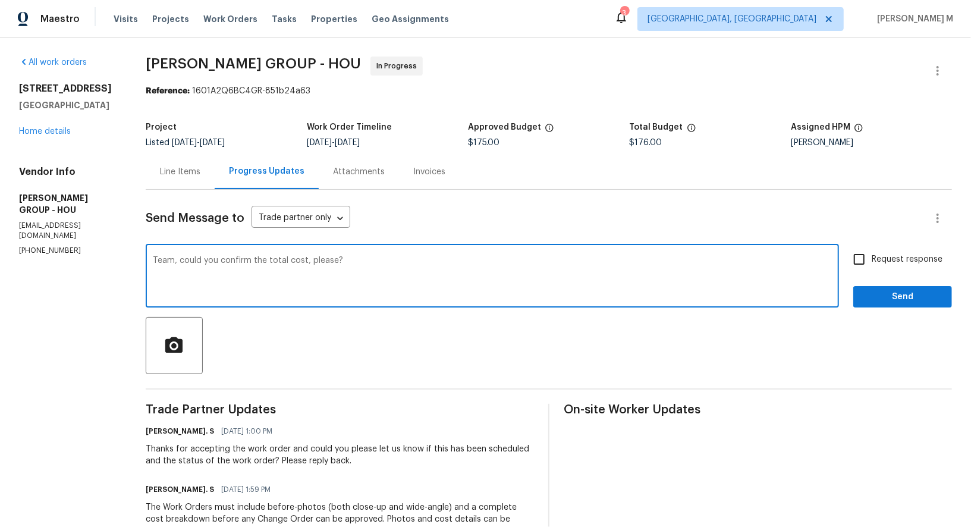
click at [871, 251] on input "Request response" at bounding box center [858, 259] width 25 height 25
checkbox input "true"
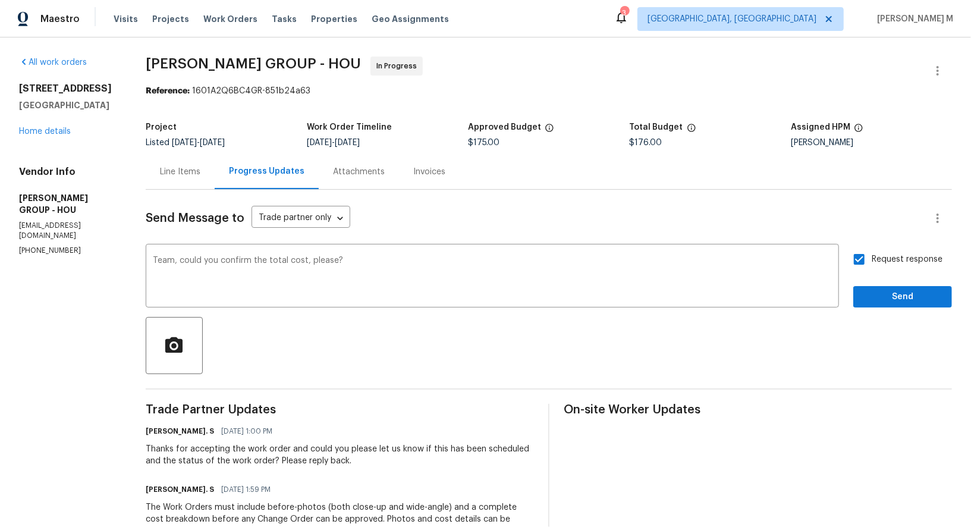
click at [879, 305] on div "Send Message to Trade partner only Trade partner only ​ Team, could you confirm…" at bounding box center [549, 417] width 806 height 455
click at [879, 294] on span "Send" at bounding box center [902, 296] width 80 height 15
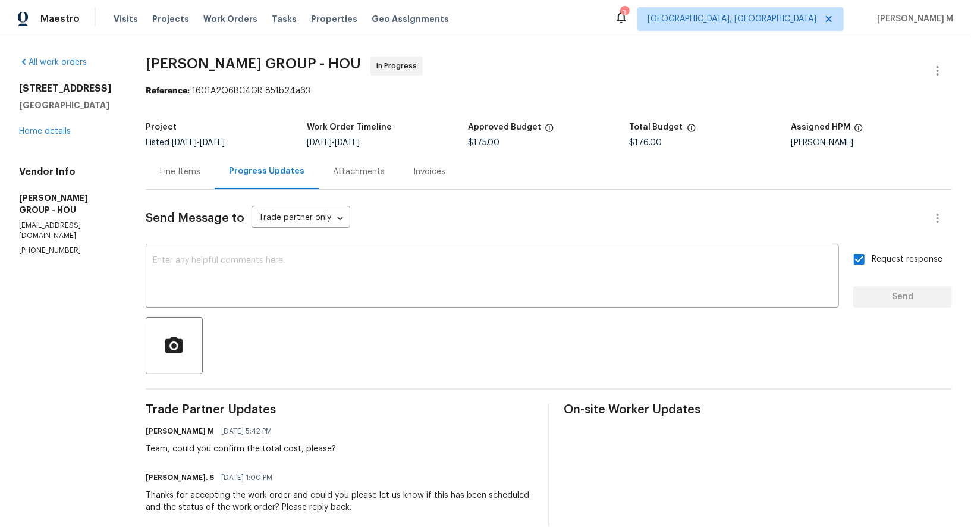
click at [503, 158] on div "Line Items Progress Updates Attachments Invoices" at bounding box center [549, 172] width 806 height 36
